Goal: Task Accomplishment & Management: Complete application form

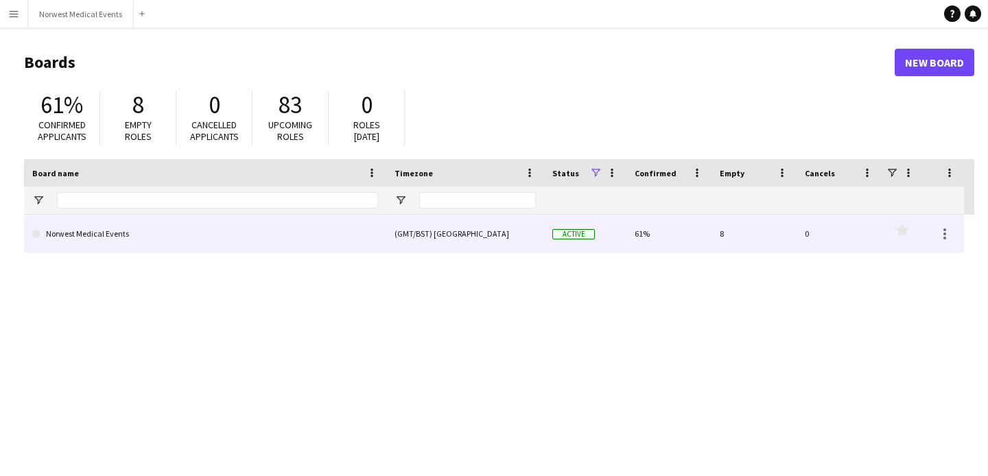
click at [122, 237] on link "Norwest Medical Events" at bounding box center [205, 234] width 346 height 38
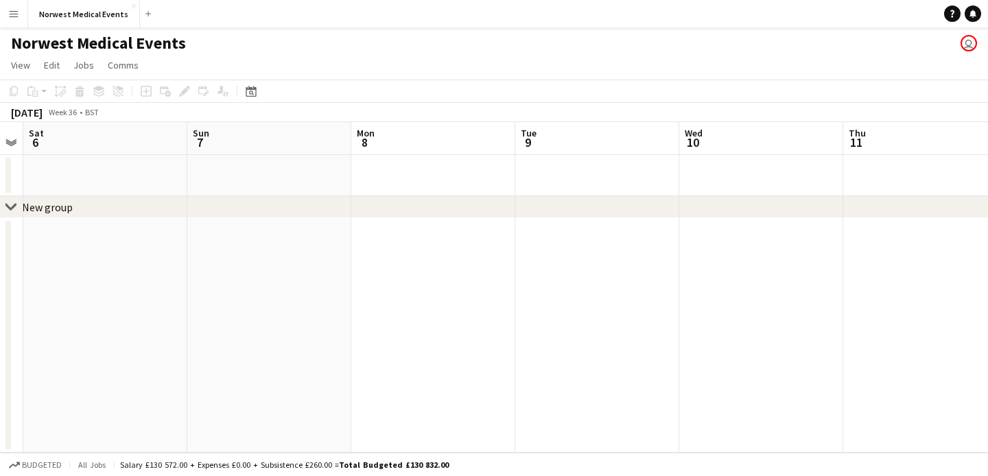
scroll to position [0, 678]
click at [16, 17] on app-icon "Menu" at bounding box center [13, 13] width 11 height 11
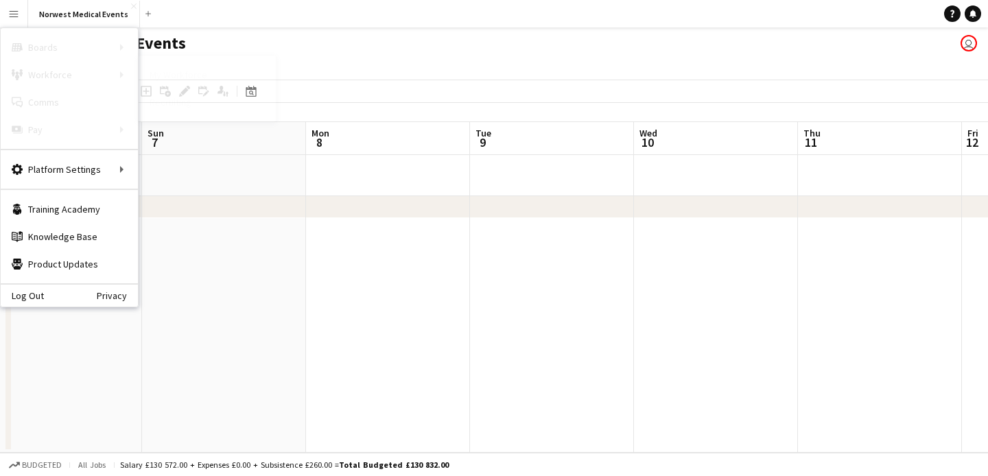
scroll to position [0, 0]
click at [167, 73] on link "My Workforce" at bounding box center [207, 74] width 137 height 27
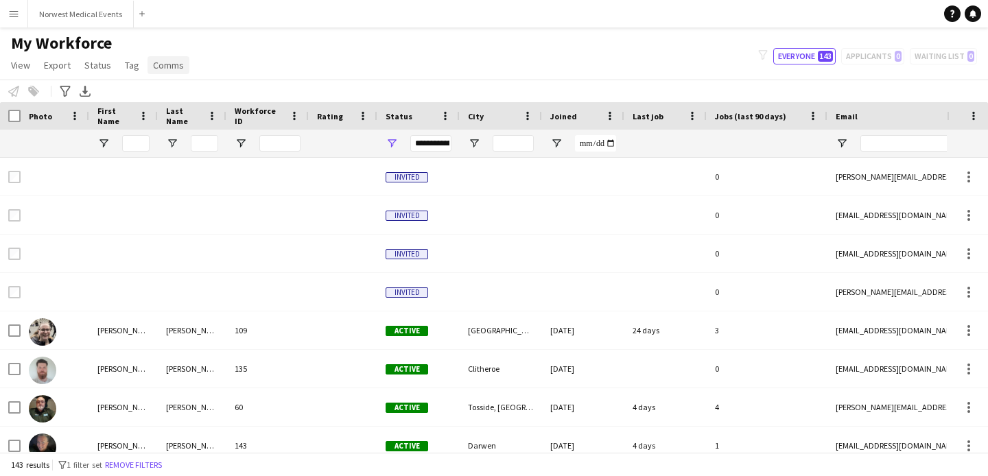
click at [163, 69] on span "Comms" at bounding box center [168, 65] width 31 height 12
click at [199, 52] on div "My Workforce View Views Default view New view Update view Delete view Edit name…" at bounding box center [494, 56] width 988 height 47
click at [63, 16] on button "Norwest Medical Events Close" at bounding box center [81, 14] width 106 height 27
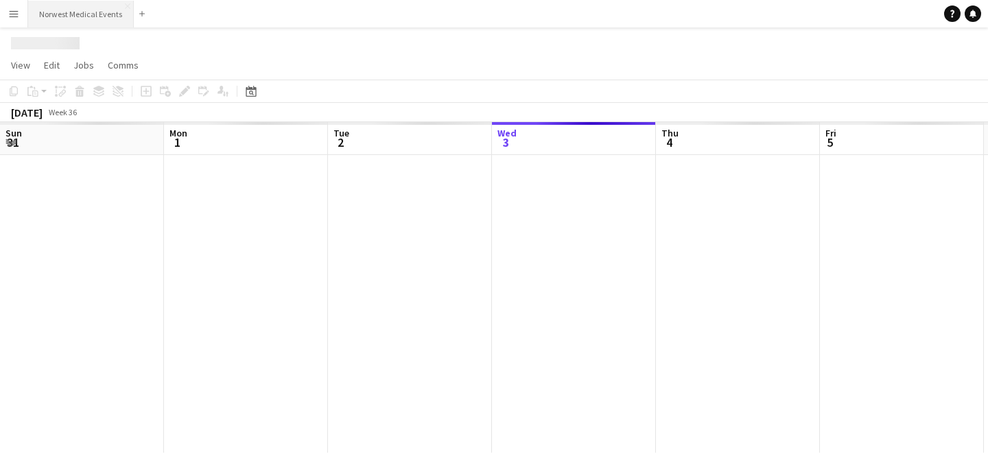
scroll to position [0, 328]
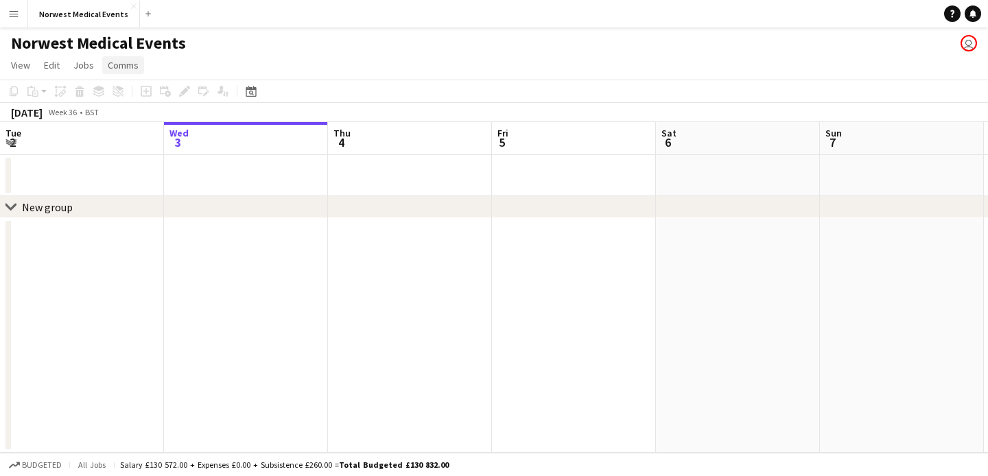
click at [119, 67] on span "Comms" at bounding box center [123, 65] width 31 height 12
click at [120, 67] on span "Comms" at bounding box center [123, 65] width 31 height 12
click at [17, 16] on app-icon "Menu" at bounding box center [13, 13] width 11 height 11
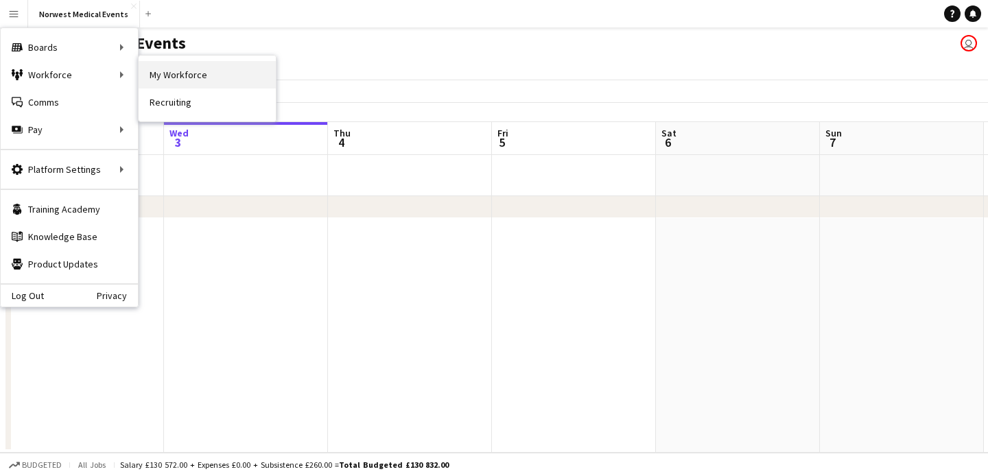
click at [172, 81] on link "My Workforce" at bounding box center [207, 74] width 137 height 27
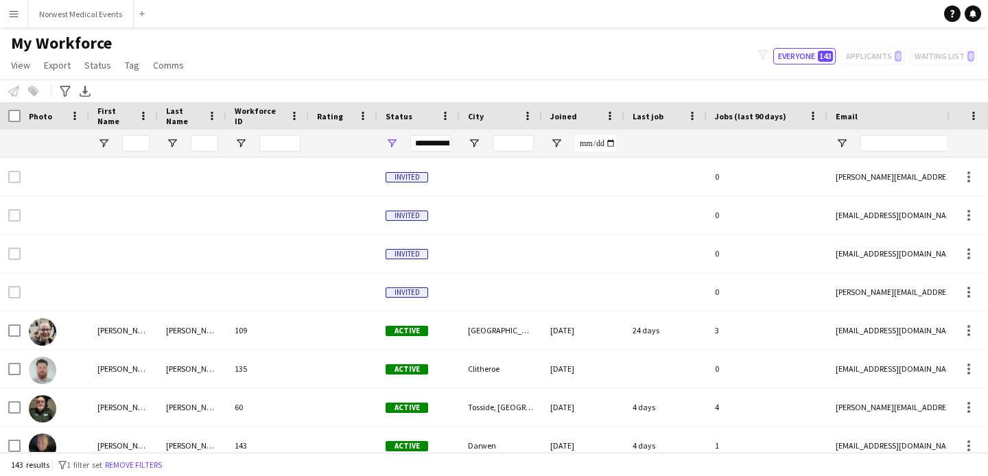
click at [14, 14] on app-icon "Menu" at bounding box center [13, 13] width 11 height 11
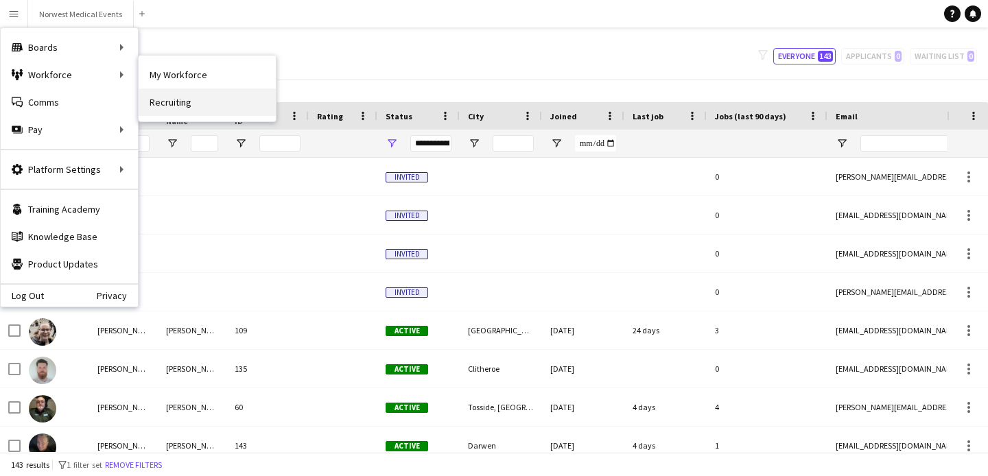
click at [172, 98] on link "Recruiting" at bounding box center [207, 101] width 137 height 27
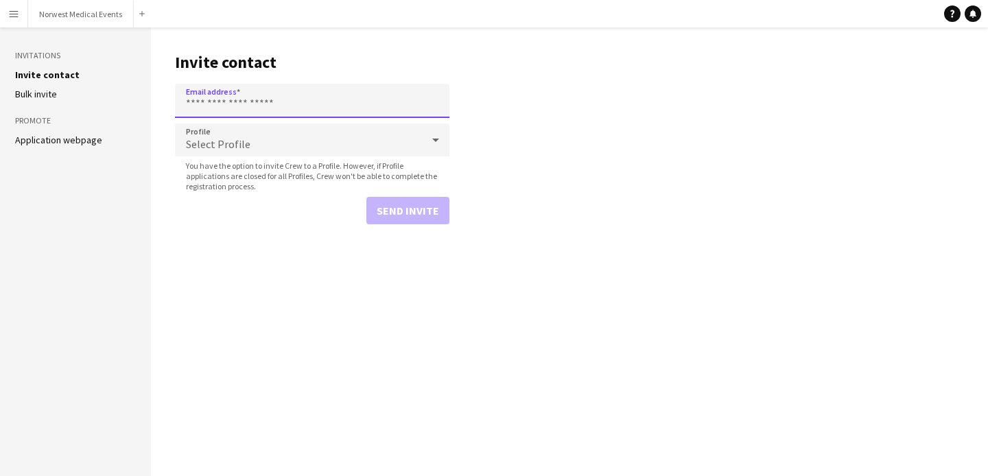
click at [244, 101] on input "Email address" at bounding box center [312, 101] width 274 height 34
paste input "**********"
type input "**********"
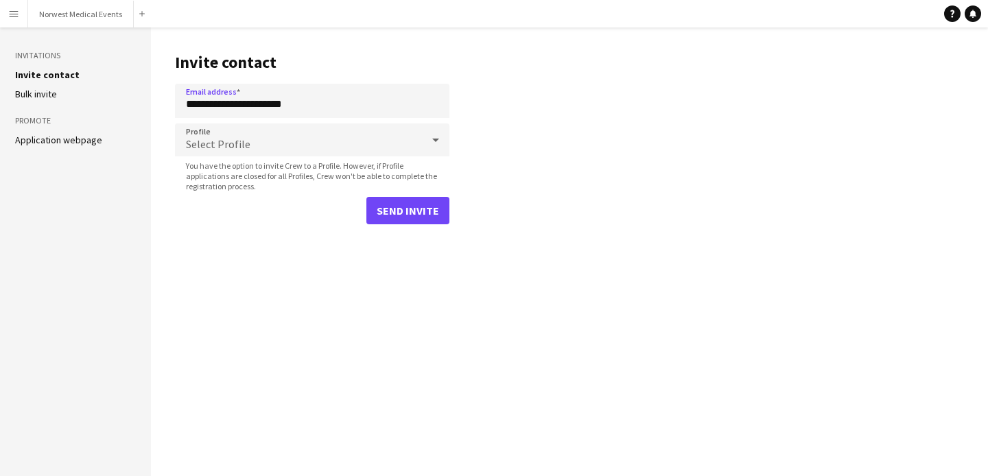
click at [249, 151] on div "Select Profile" at bounding box center [298, 139] width 247 height 33
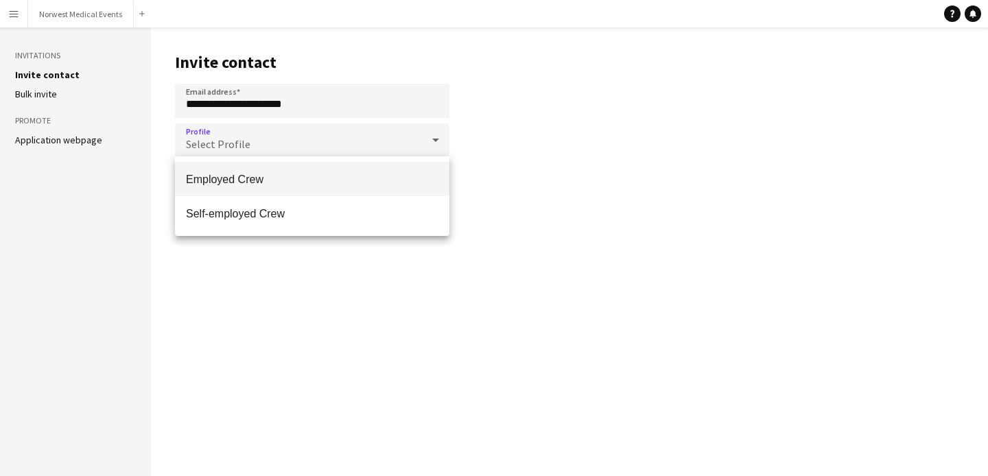
click at [253, 195] on mat-option "Employed Crew" at bounding box center [312, 179] width 274 height 34
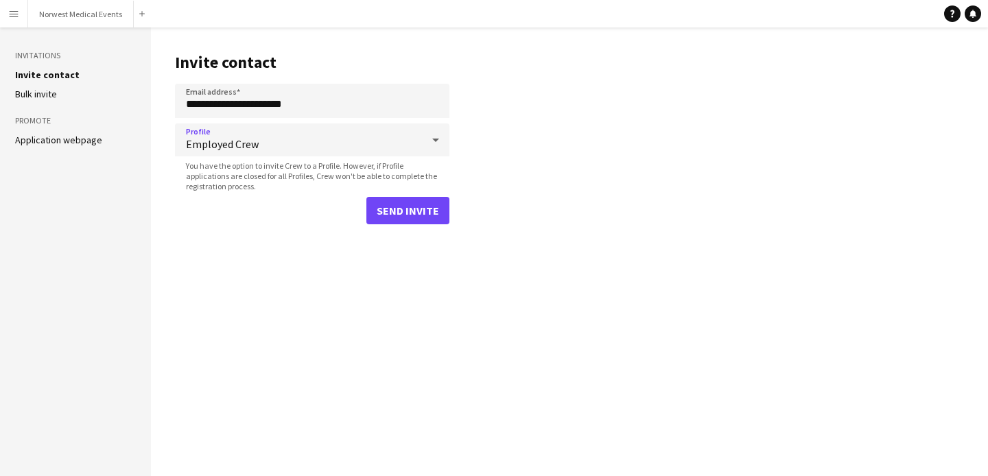
click at [270, 145] on span "Employed Crew" at bounding box center [304, 144] width 236 height 14
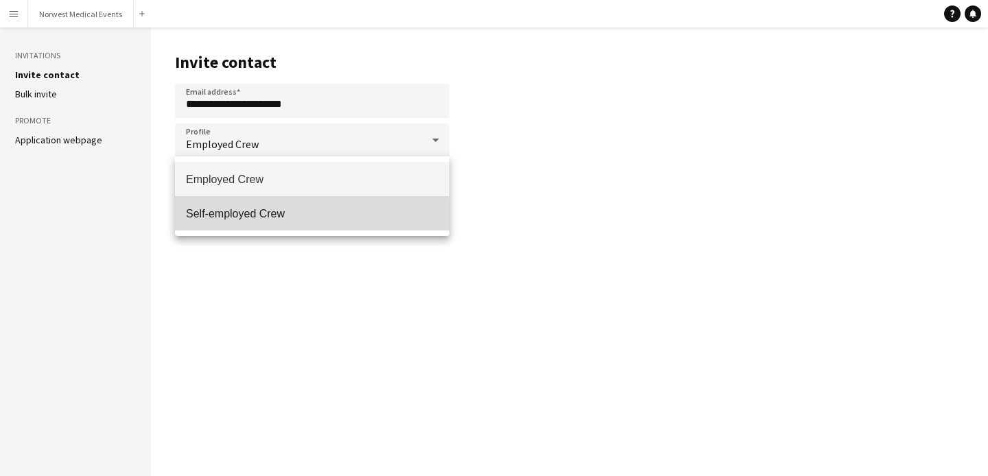
click at [263, 215] on span "Self-employed Crew" at bounding box center [312, 213] width 252 height 13
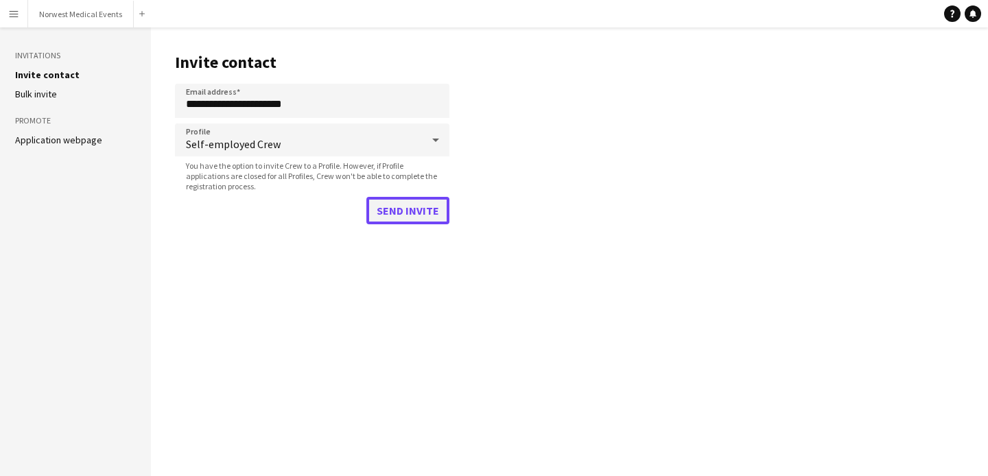
click at [396, 214] on button "Send invite" at bounding box center [407, 210] width 83 height 27
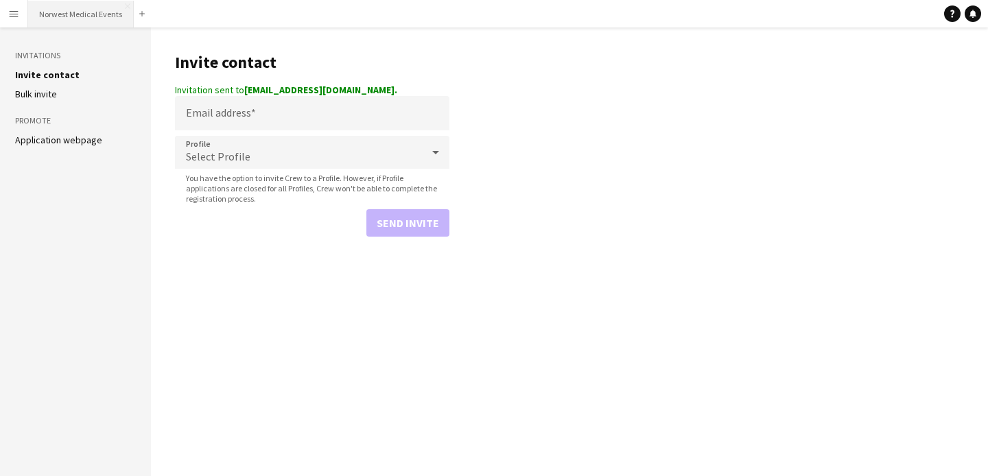
click at [88, 17] on button "Norwest Medical Events Close" at bounding box center [81, 14] width 106 height 27
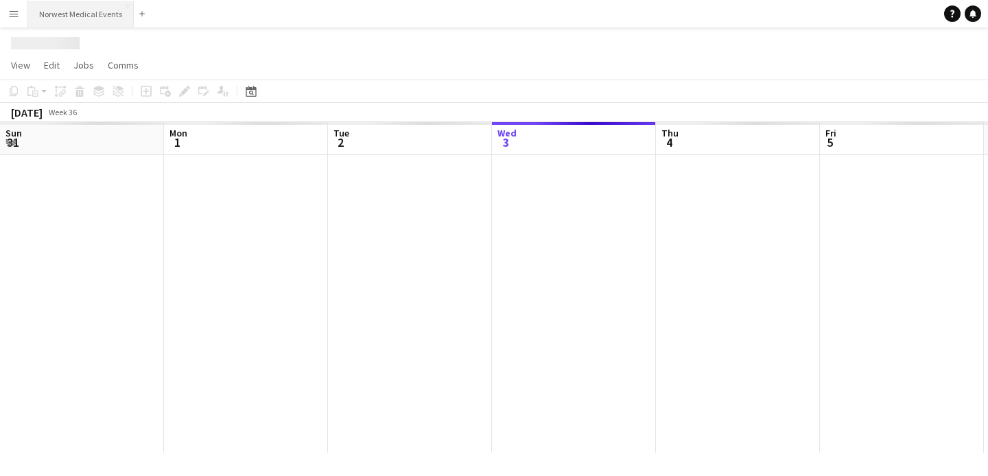
scroll to position [0, 328]
